Goal: Task Accomplishment & Management: Manage account settings

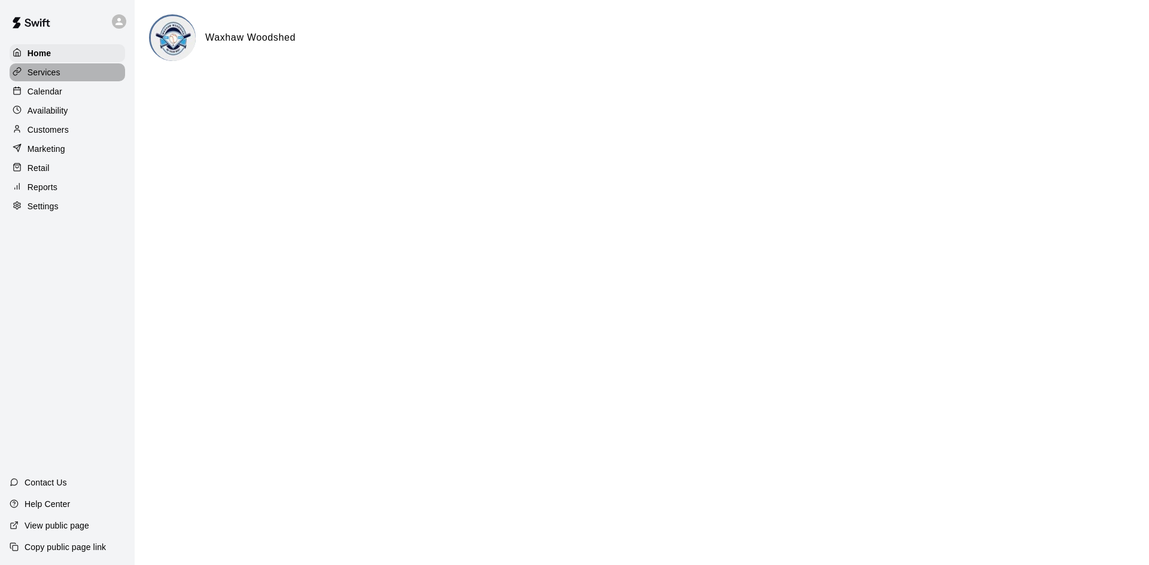
click at [72, 75] on div "Services" at bounding box center [67, 72] width 115 height 18
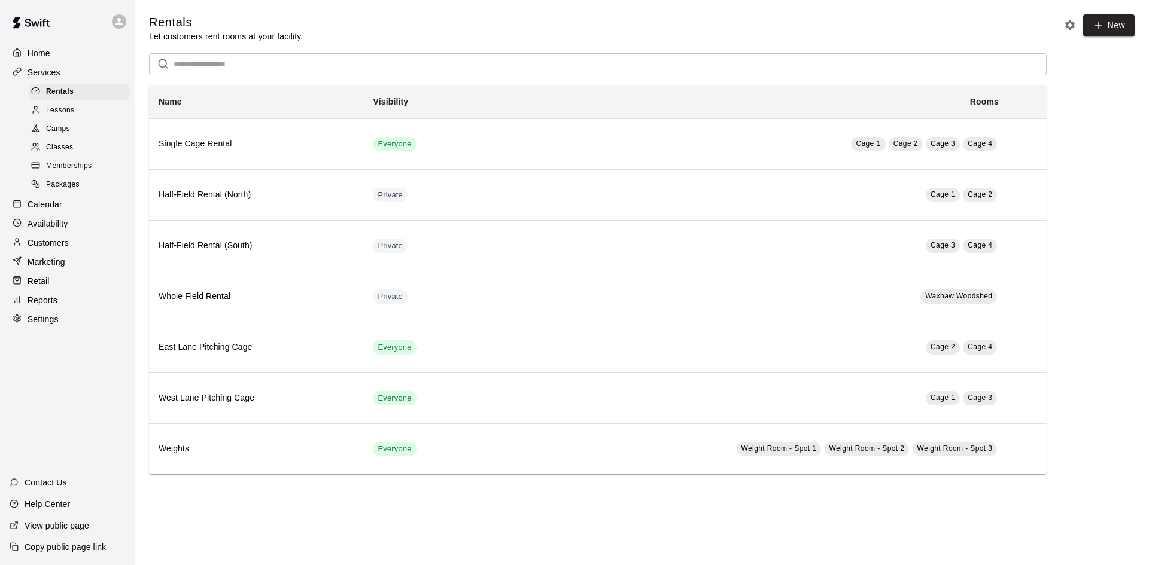
click at [92, 147] on div "Classes" at bounding box center [79, 147] width 101 height 17
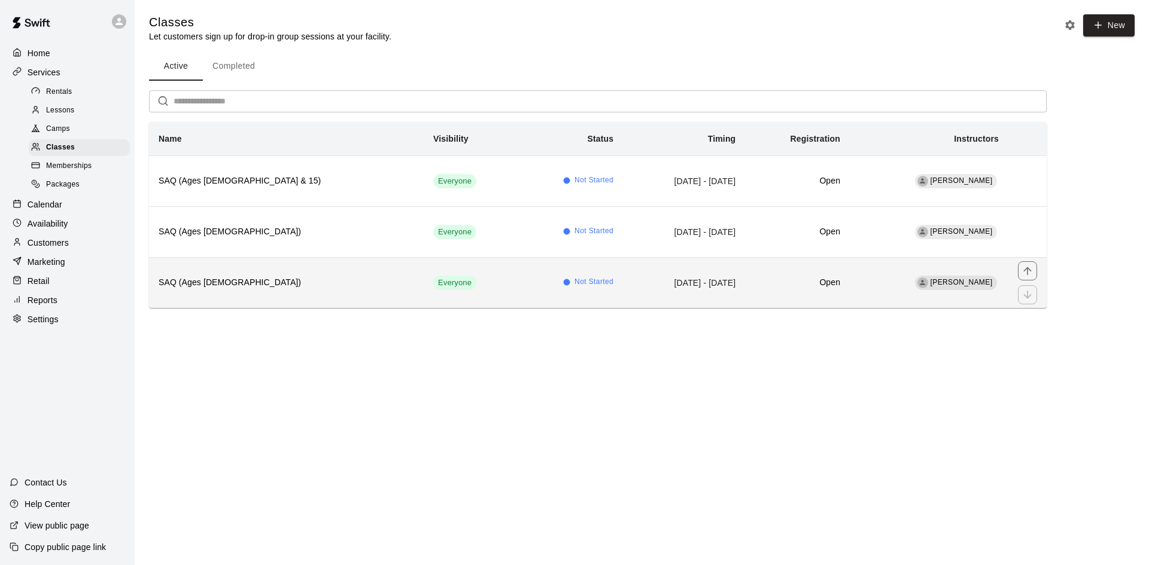
click at [623, 297] on td "[DATE] - [DATE]" at bounding box center [684, 282] width 122 height 51
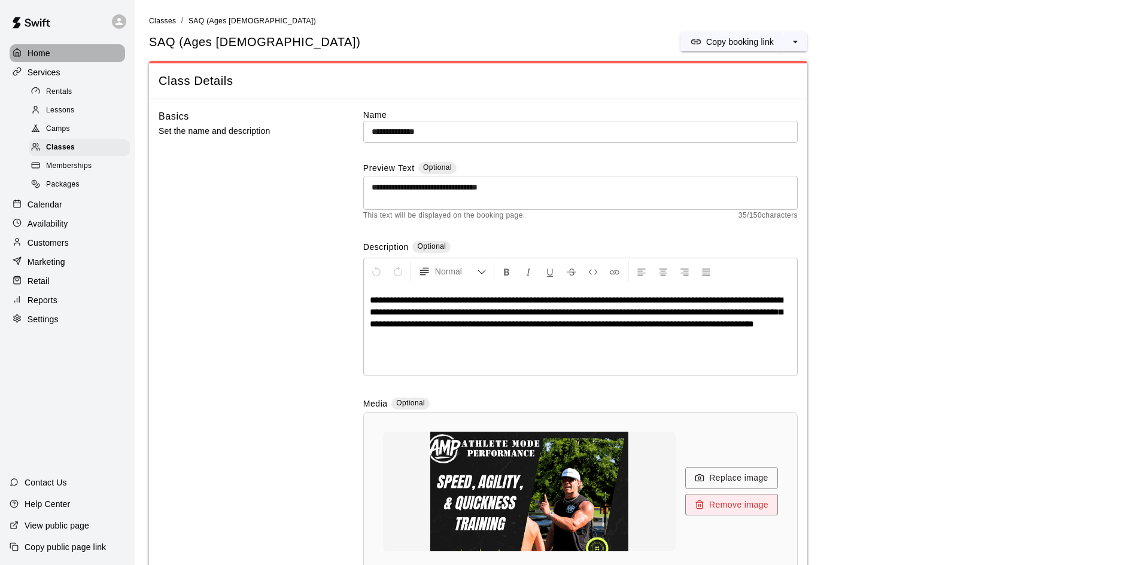
click at [57, 54] on div "Home" at bounding box center [67, 53] width 115 height 18
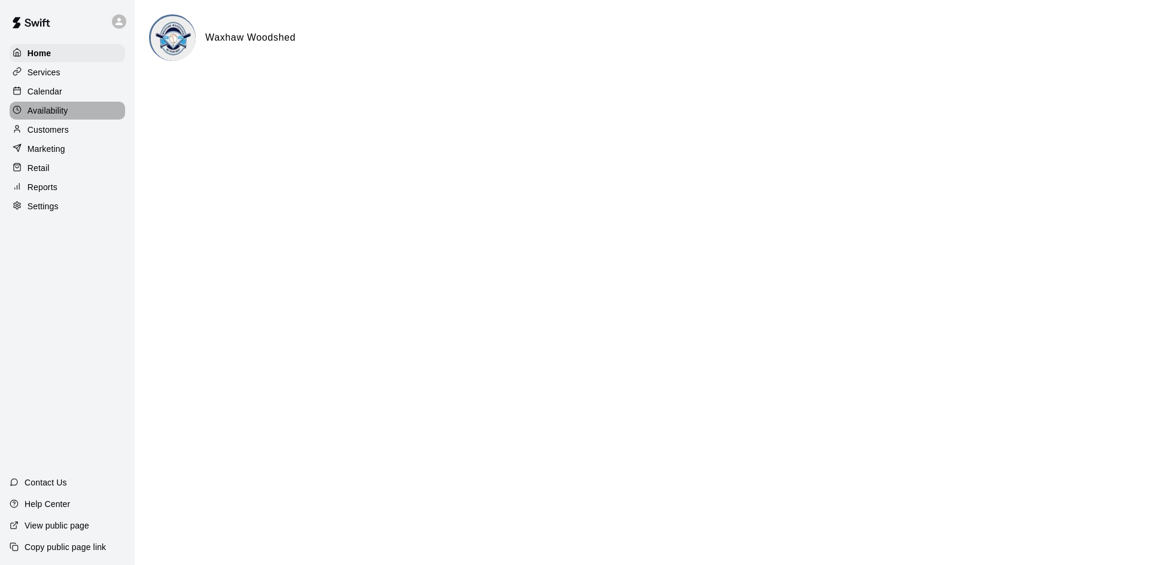
click at [69, 105] on div "Availability" at bounding box center [67, 111] width 115 height 18
click at [74, 92] on div "Calendar" at bounding box center [67, 92] width 115 height 18
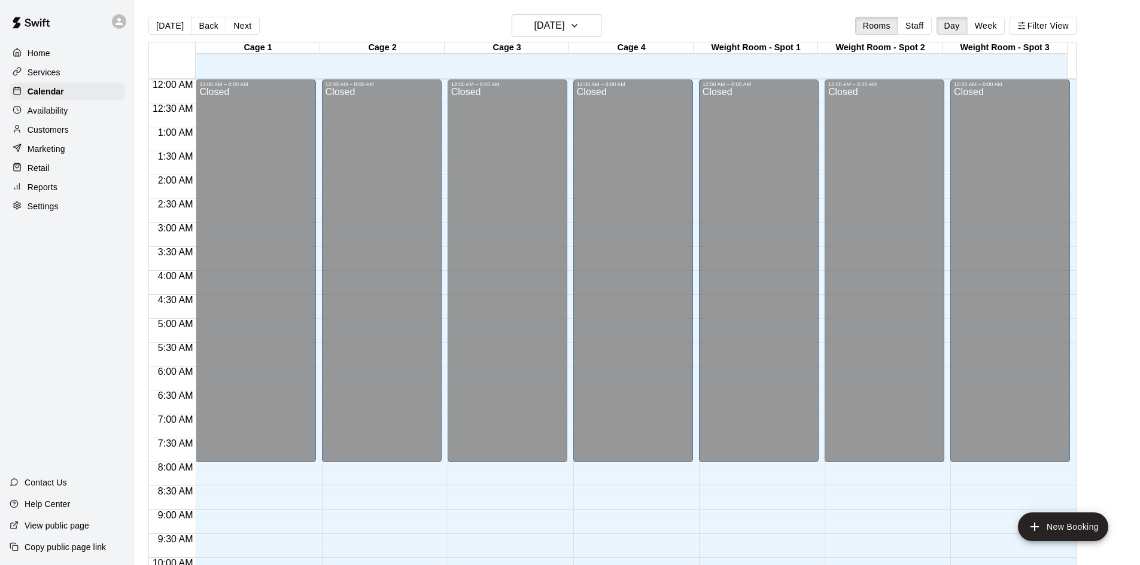
scroll to position [613, 0]
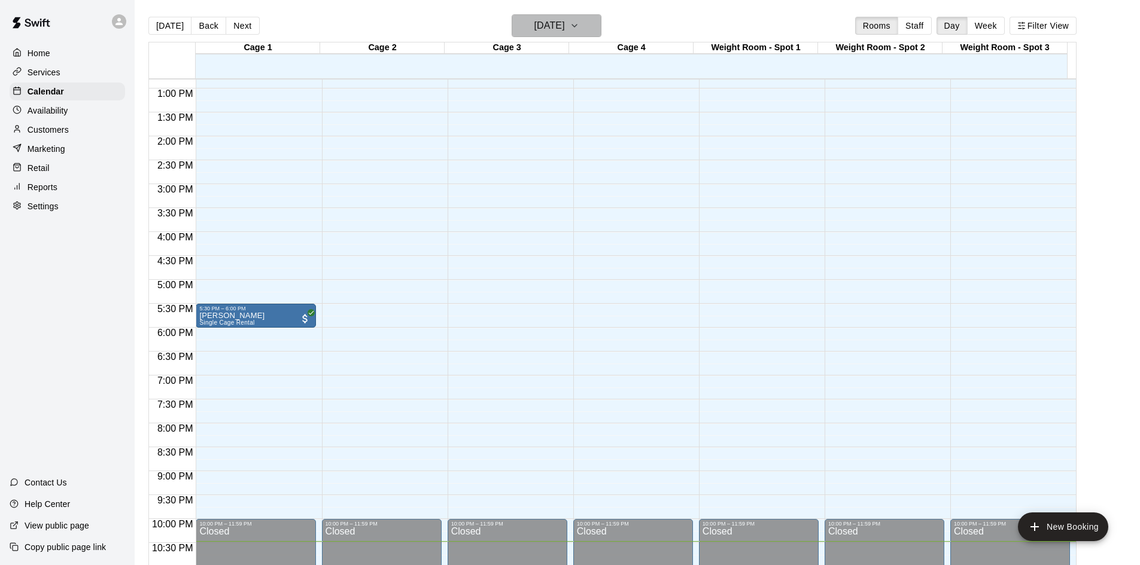
click at [579, 27] on icon "button" at bounding box center [574, 26] width 10 height 14
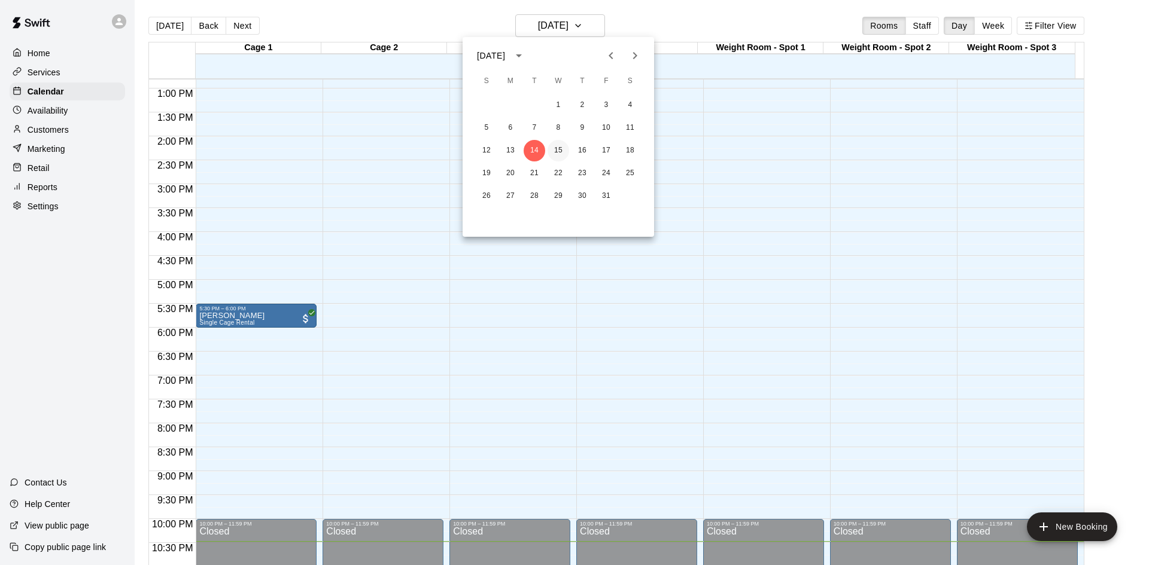
click at [551, 152] on button "15" at bounding box center [558, 151] width 22 height 22
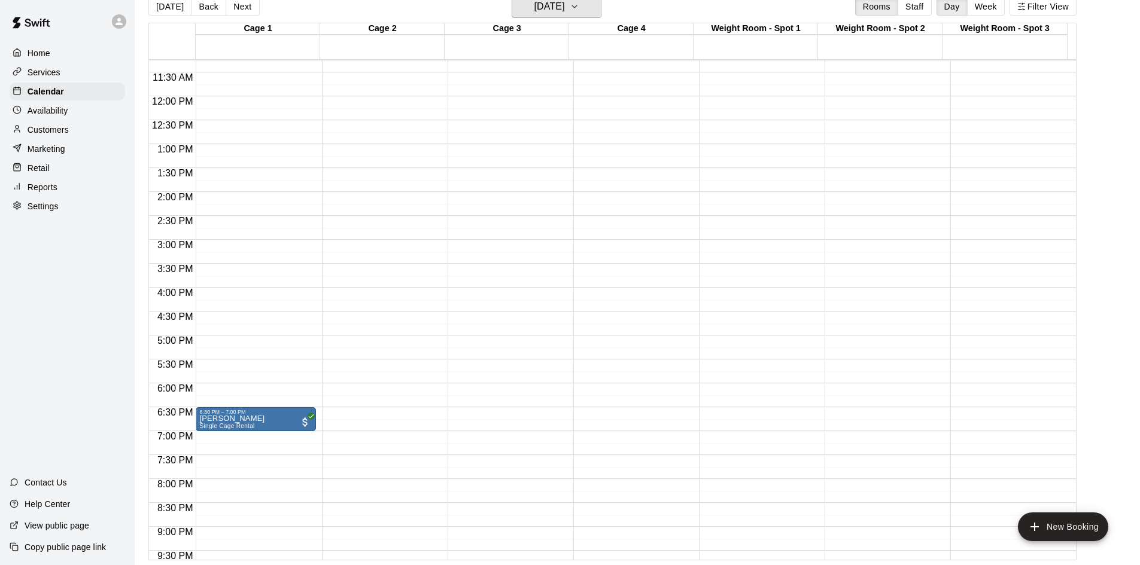
scroll to position [650, 0]
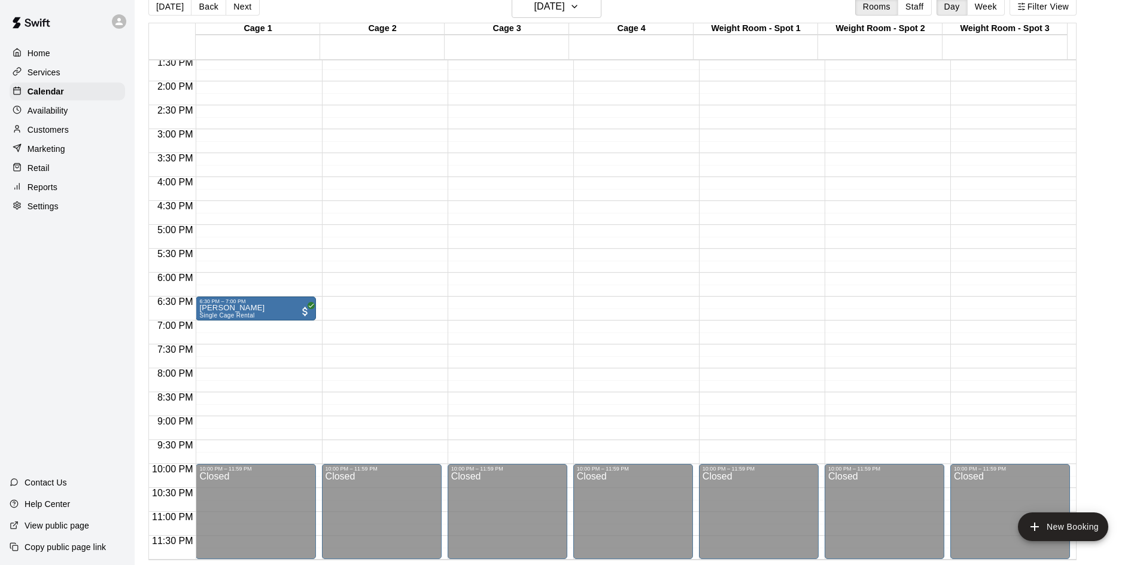
click at [73, 135] on div "Customers" at bounding box center [67, 130] width 115 height 18
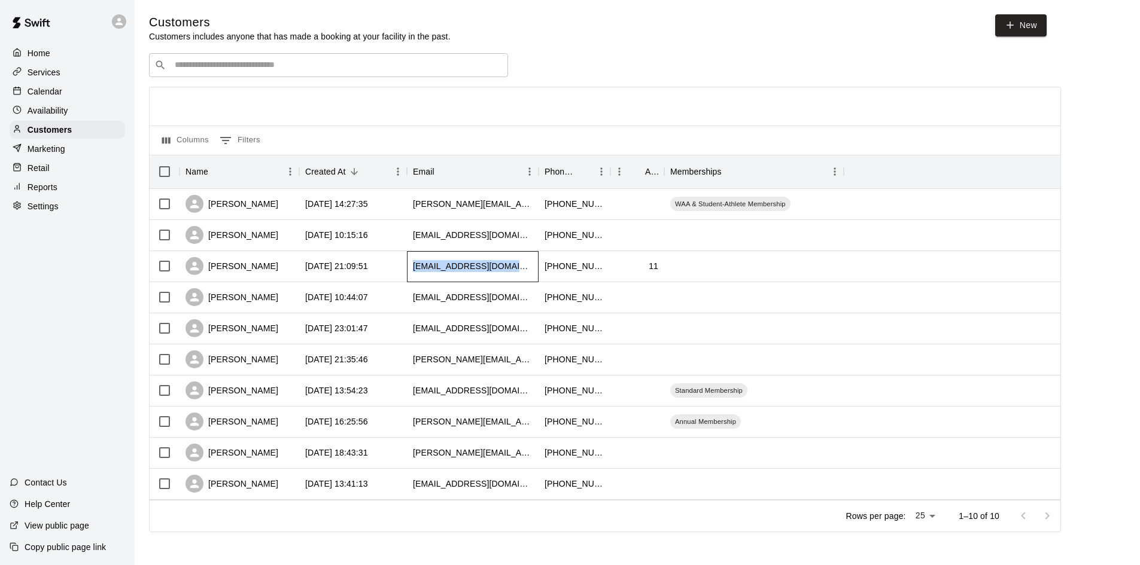
drag, startPoint x: 409, startPoint y: 268, endPoint x: 525, endPoint y: 266, distance: 116.7
click at [525, 266] on div "[EMAIL_ADDRESS][DOMAIN_NAME]" at bounding box center [473, 266] width 132 height 31
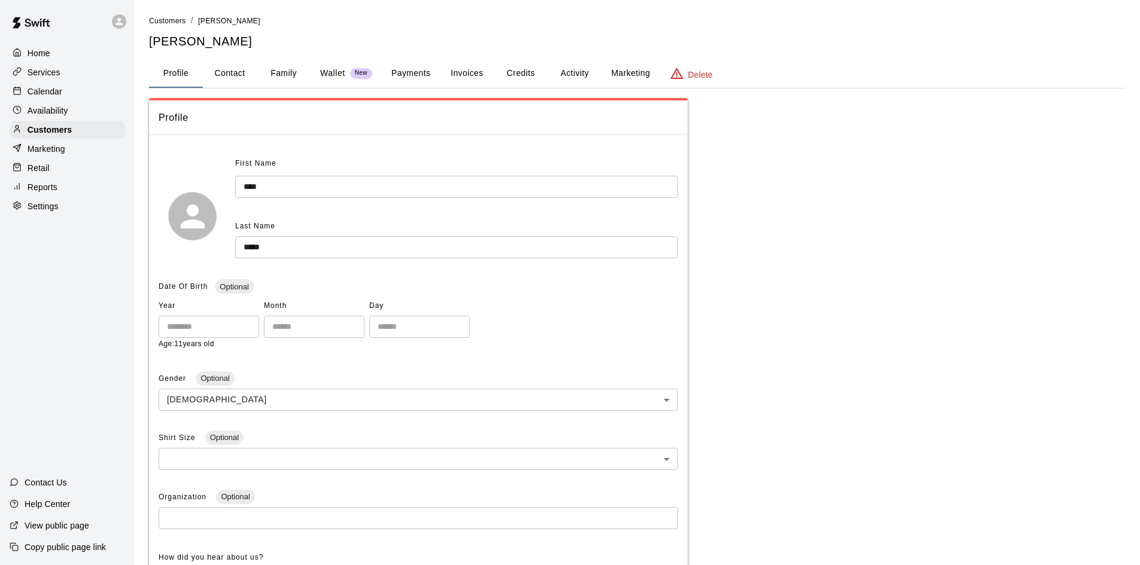
click at [245, 71] on button "Contact" at bounding box center [230, 73] width 54 height 29
select select "**"
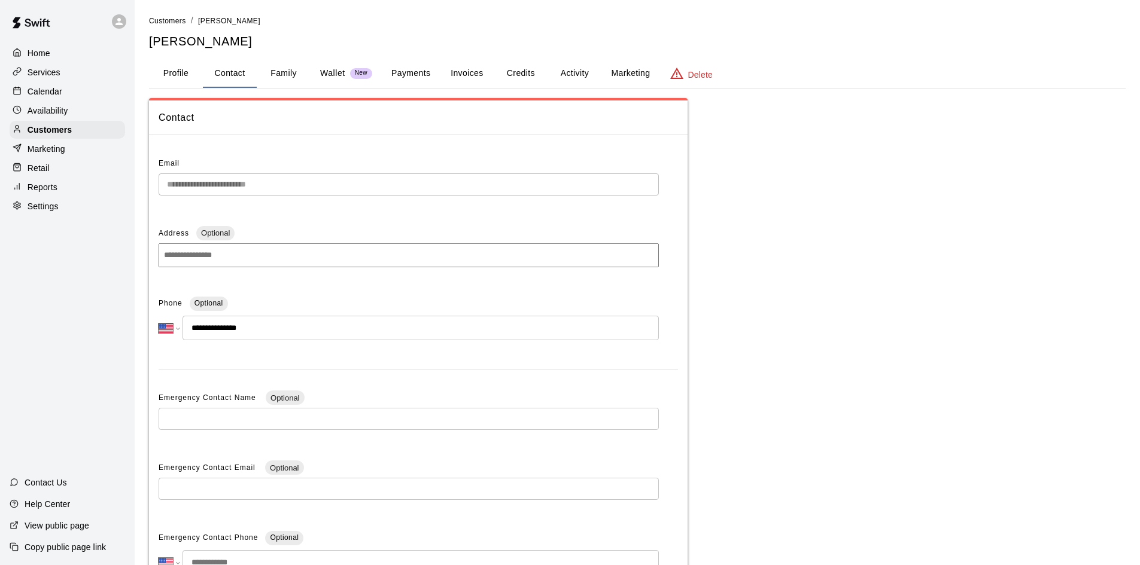
click at [80, 209] on div "Settings" at bounding box center [67, 206] width 115 height 18
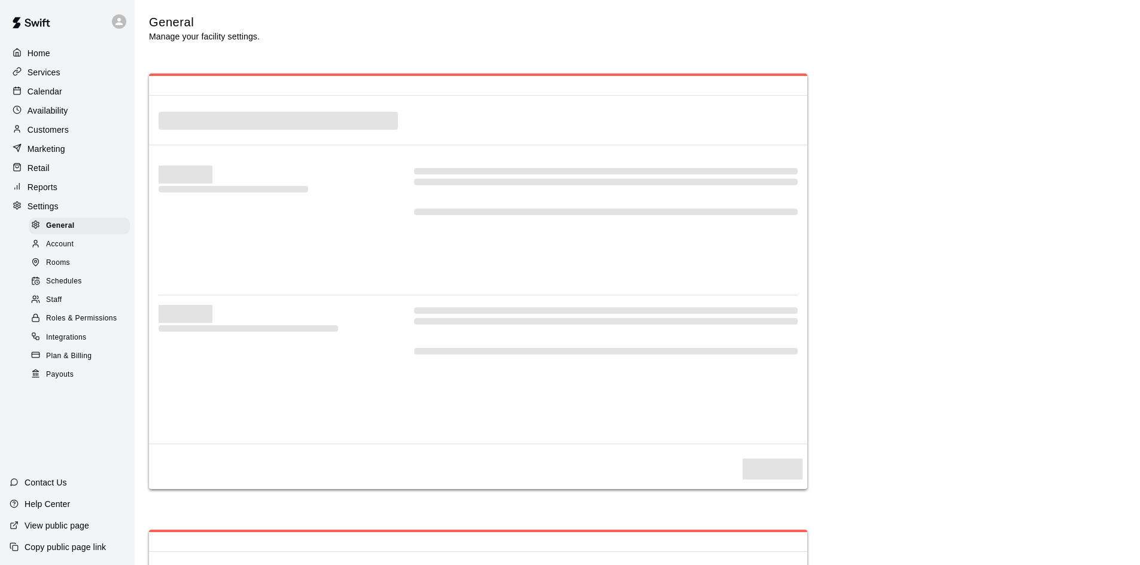
select select "**"
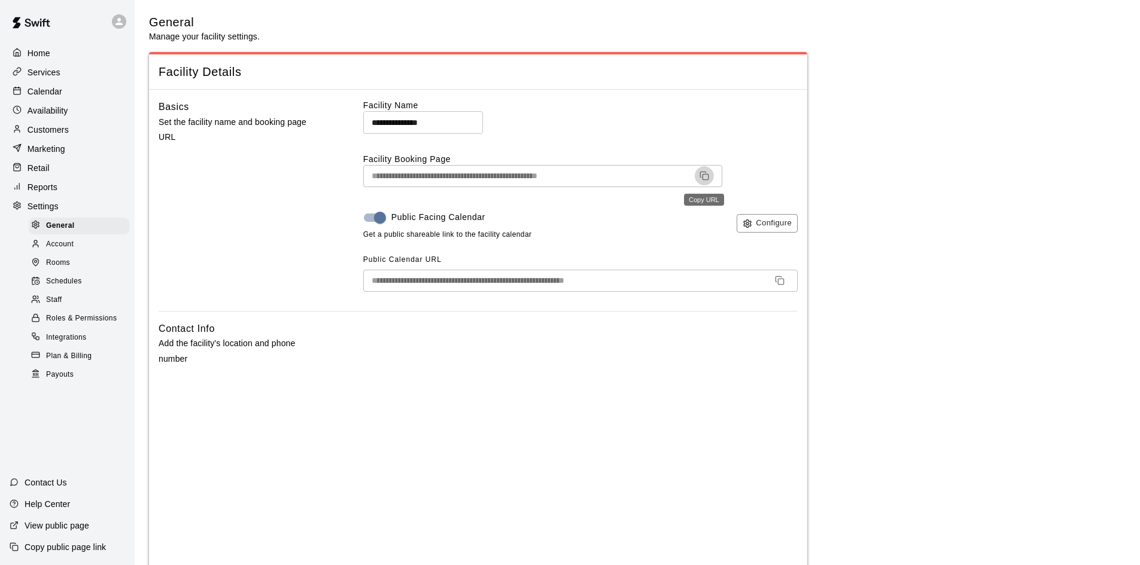
click at [701, 172] on icon "Copy URL" at bounding box center [702, 174] width 5 height 5
click at [48, 44] on div "Home Services Calendar Availability Customers Marketing Retail Reports Settings…" at bounding box center [67, 213] width 135 height 341
click at [83, 44] on div "Home" at bounding box center [67, 53] width 115 height 18
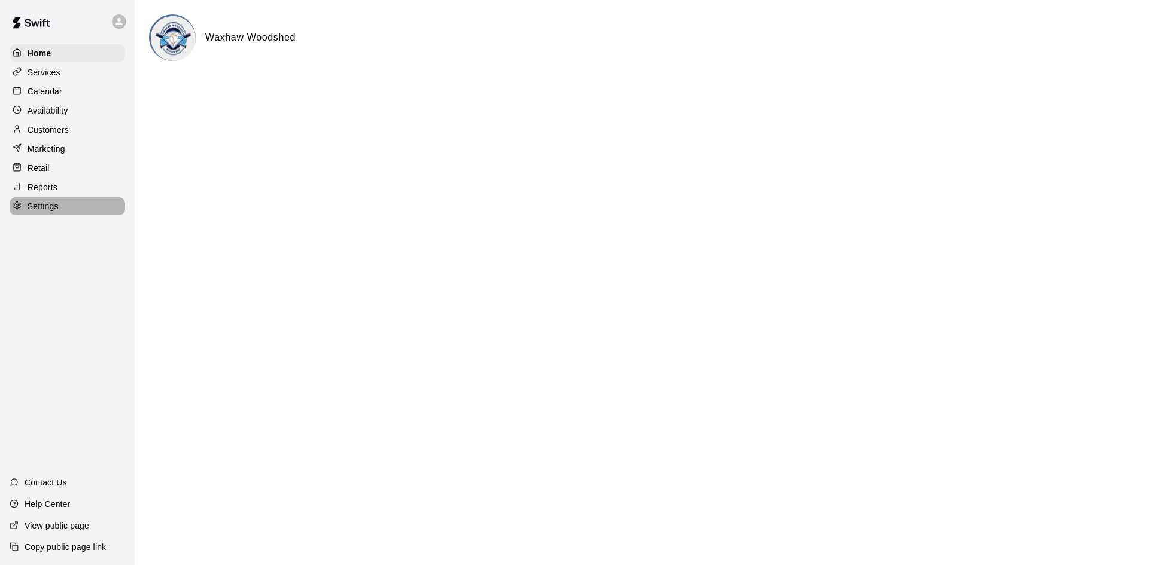
click at [58, 208] on p "Settings" at bounding box center [43, 206] width 31 height 12
select select "**"
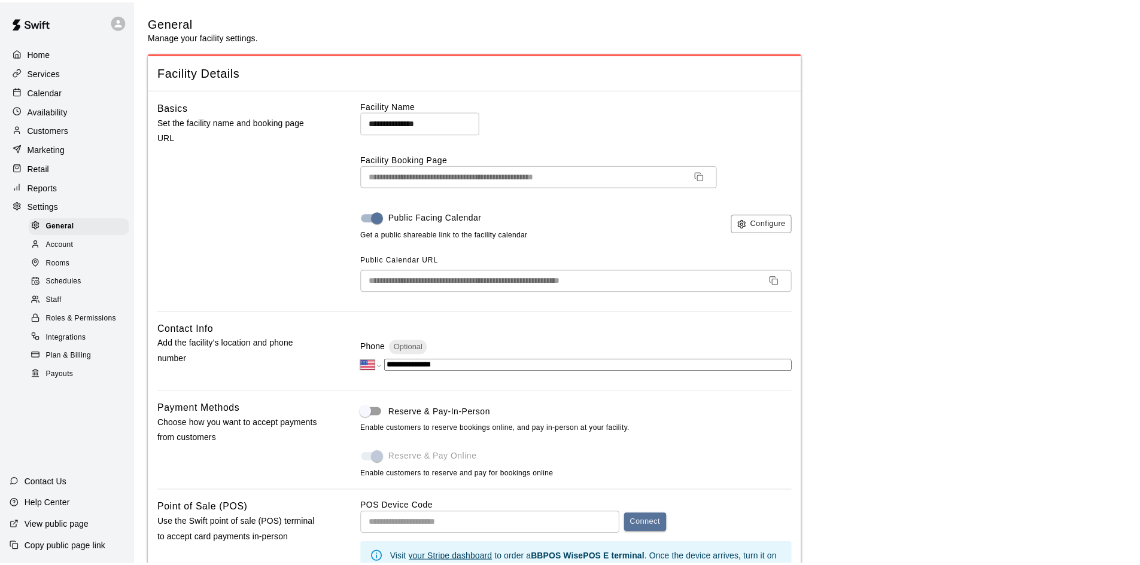
scroll to position [2445, 0]
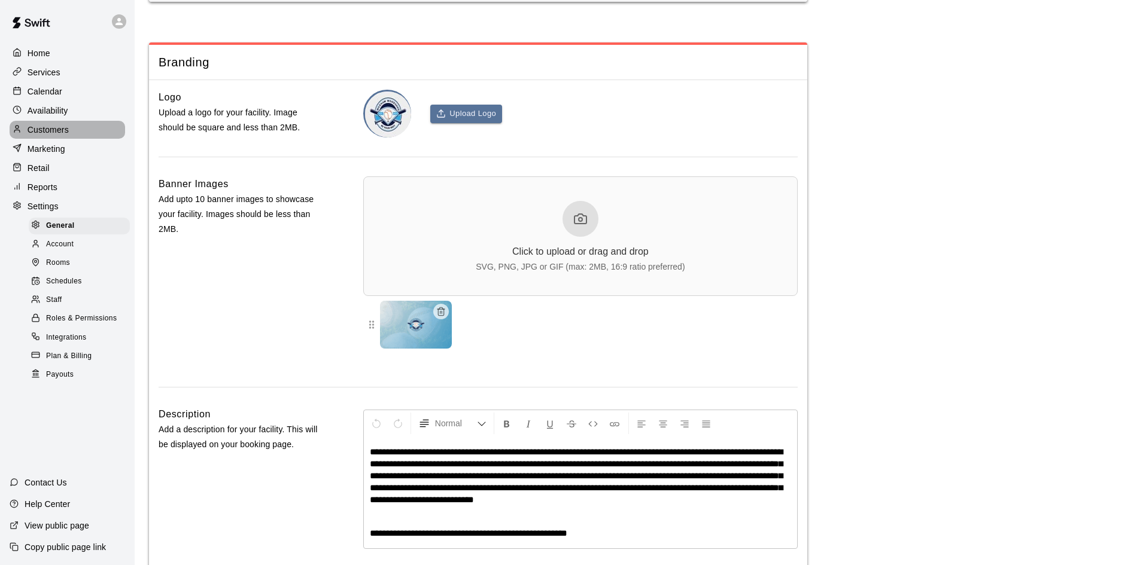
click at [68, 125] on div "Customers" at bounding box center [67, 130] width 115 height 18
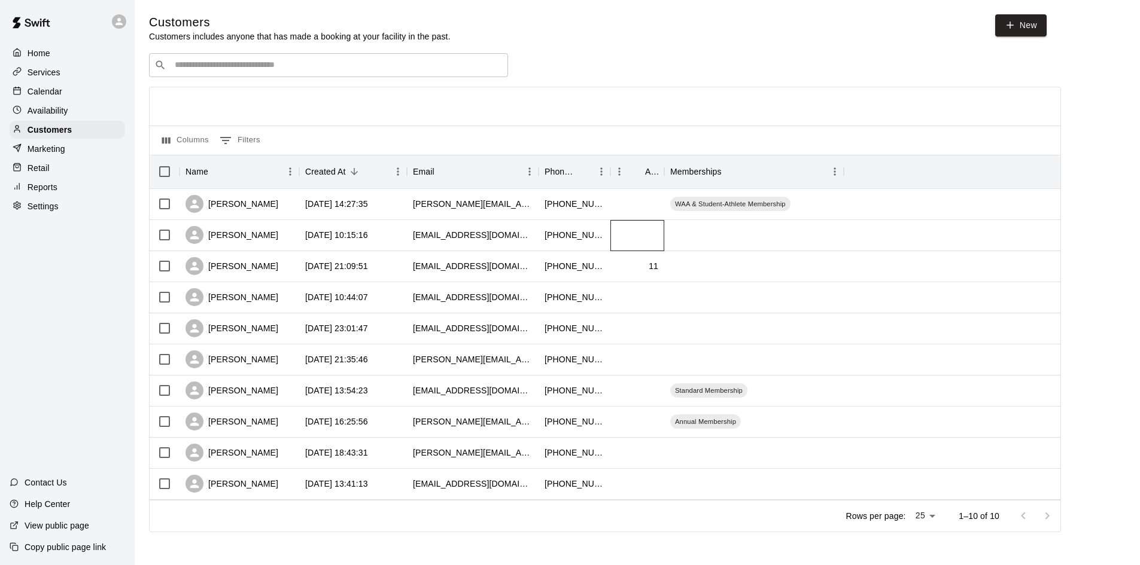
click at [617, 247] on div at bounding box center [637, 235] width 54 height 31
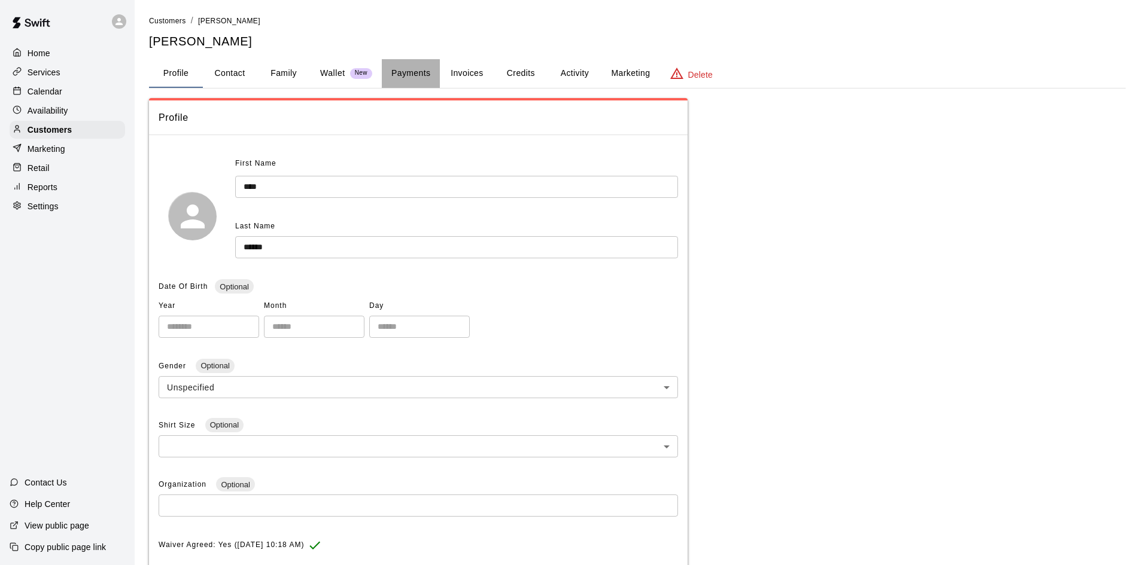
click at [407, 77] on button "Payments" at bounding box center [411, 73] width 58 height 29
